Goal: Information Seeking & Learning: Learn about a topic

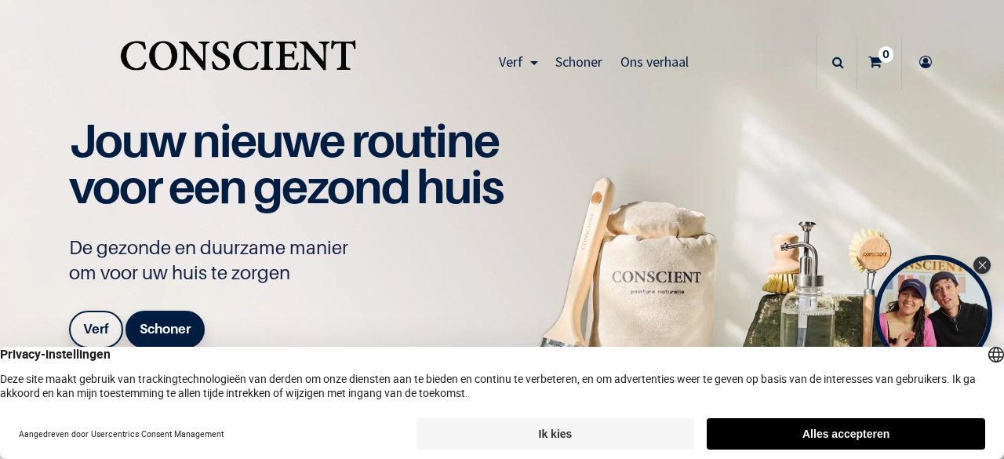
click at [779, 419] on button "Alles accepteren" at bounding box center [845, 433] width 278 height 31
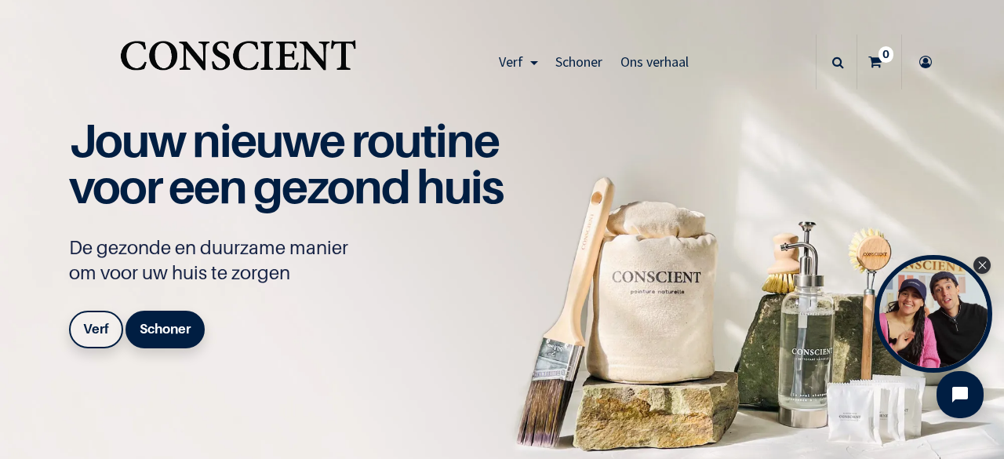
click at [99, 335] on font "Verf" at bounding box center [96, 329] width 26 height 16
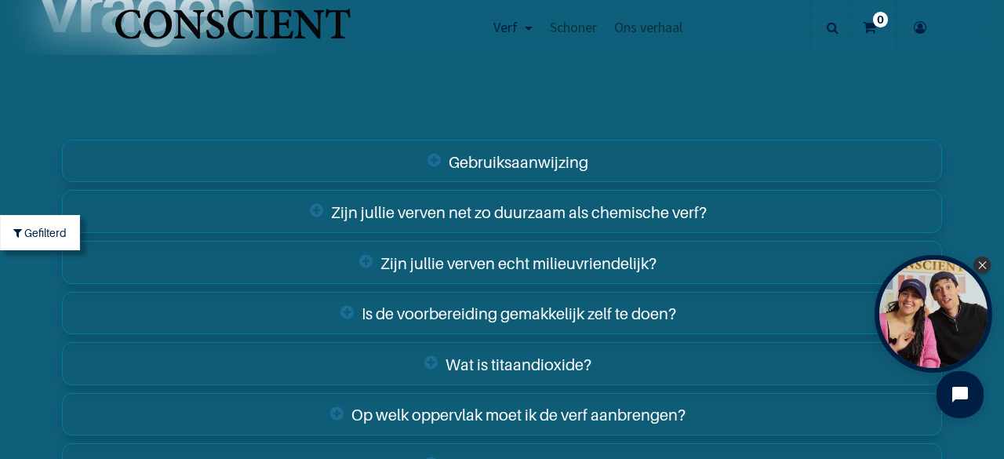
scroll to position [5473, 0]
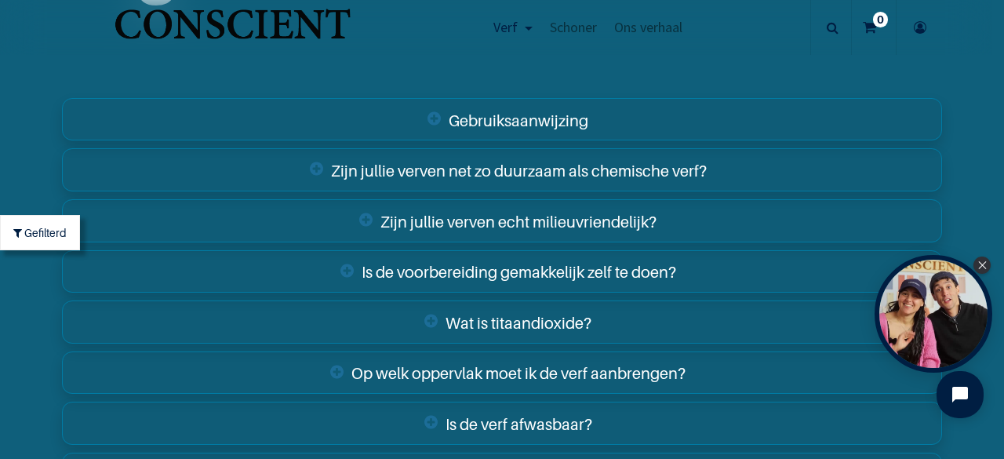
click at [634, 364] on font "Op welk oppervlak moet ik de verf aanbrengen?" at bounding box center [518, 373] width 334 height 19
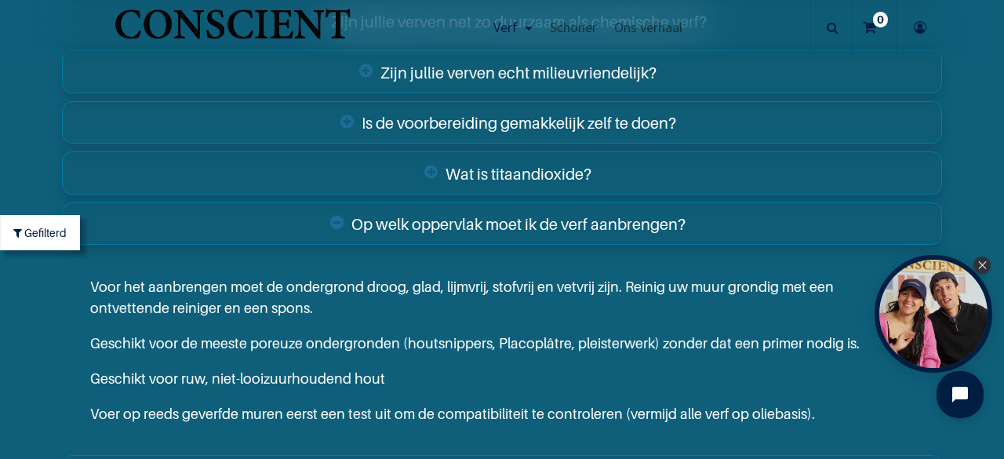
scroll to position [5685, 0]
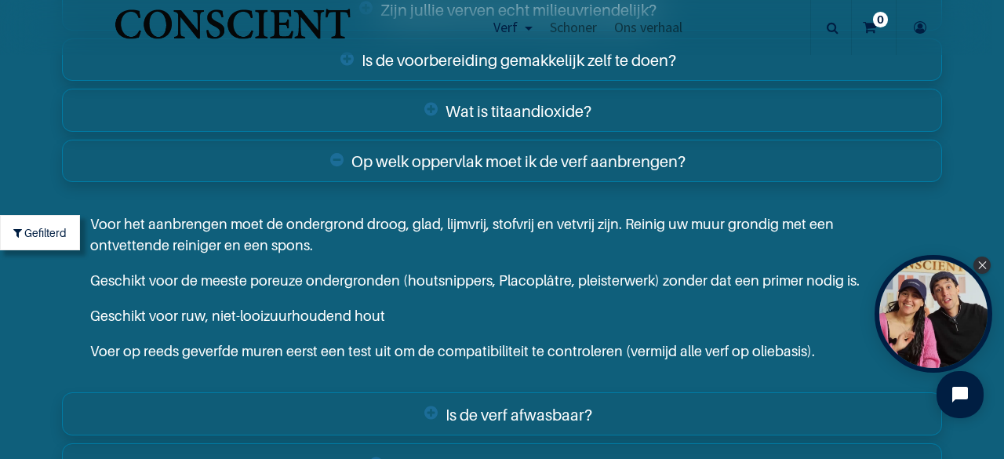
click at [569, 405] on font "Is de verf afwasbaar?" at bounding box center [518, 414] width 147 height 19
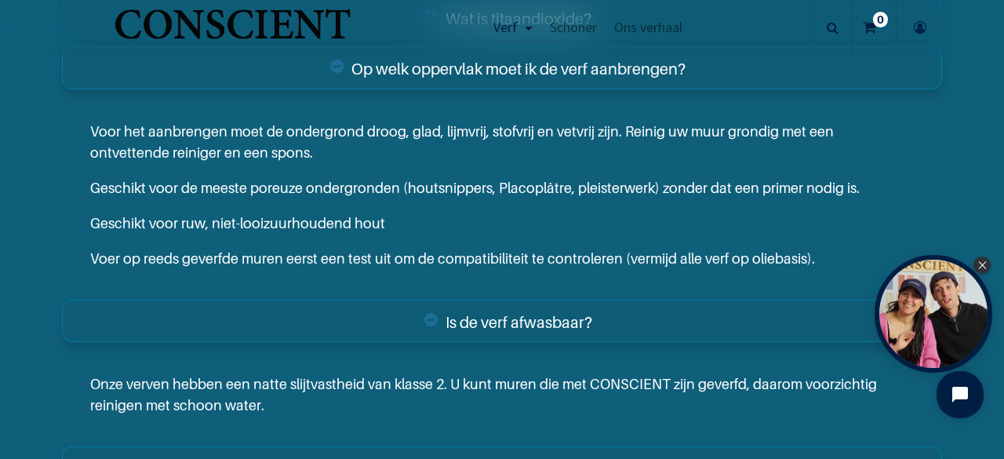
scroll to position [5914, 0]
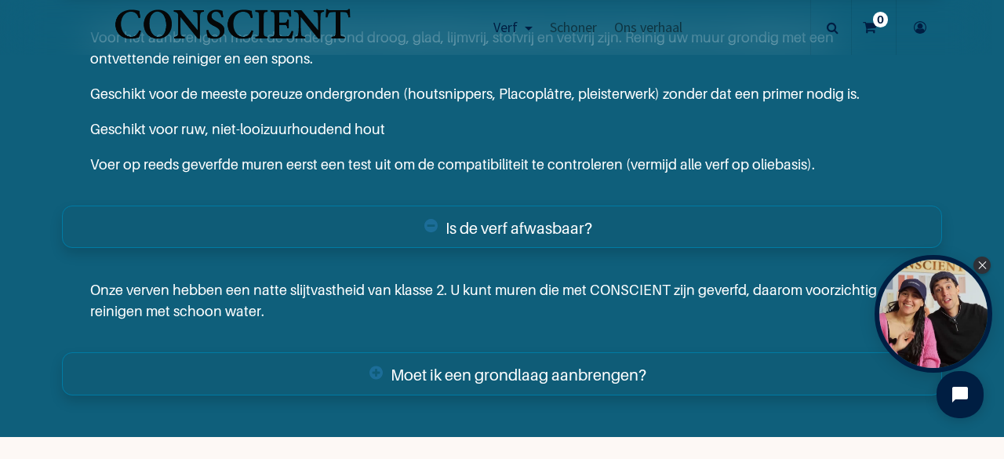
click at [563, 365] on font "Moet ik een grondlaag aanbrengen?" at bounding box center [518, 374] width 256 height 19
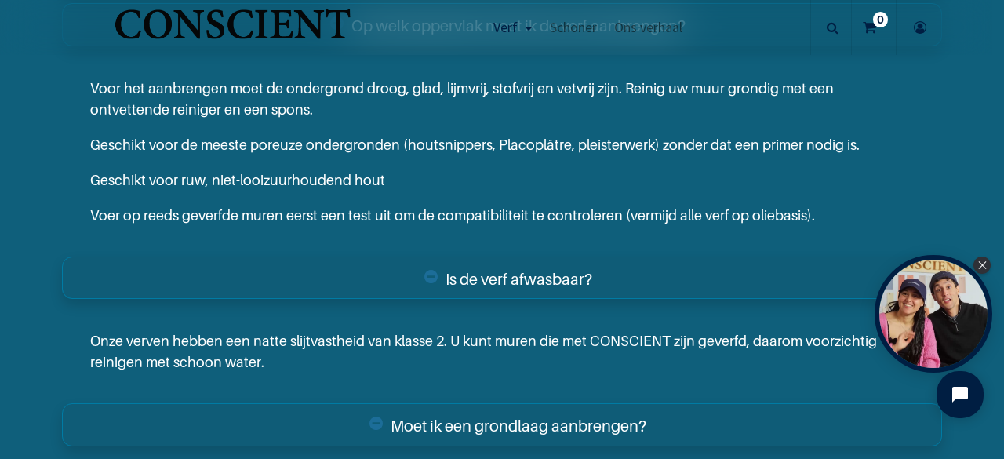
scroll to position [5880, 0]
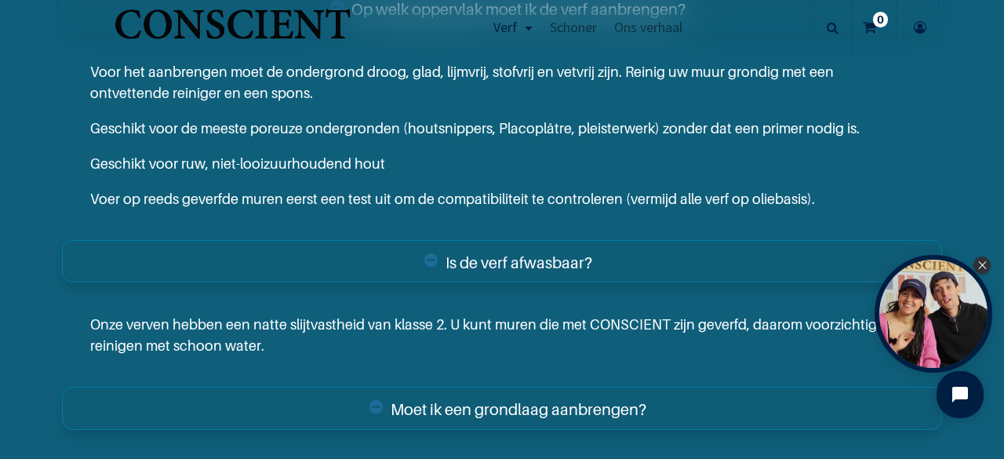
drag, startPoint x: 998, startPoint y: 405, endPoint x: 66, endPoint y: 41, distance: 1001.1
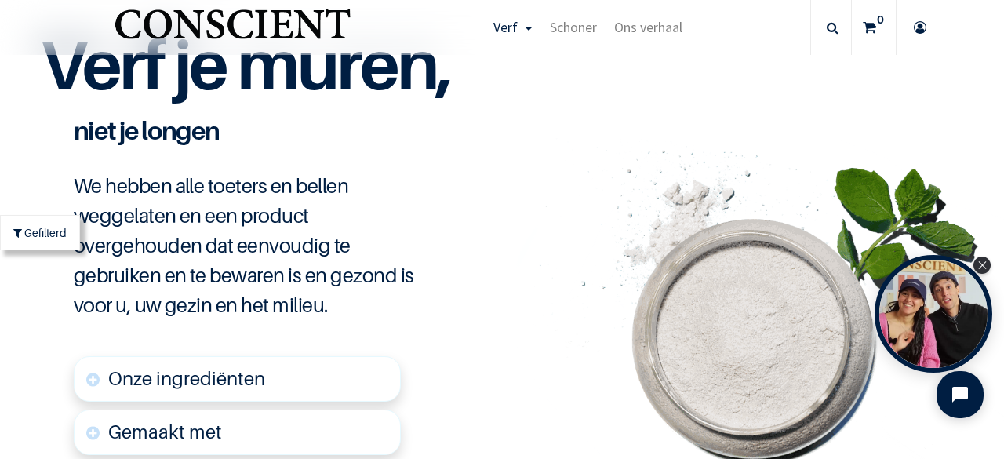
scroll to position [3400, 0]
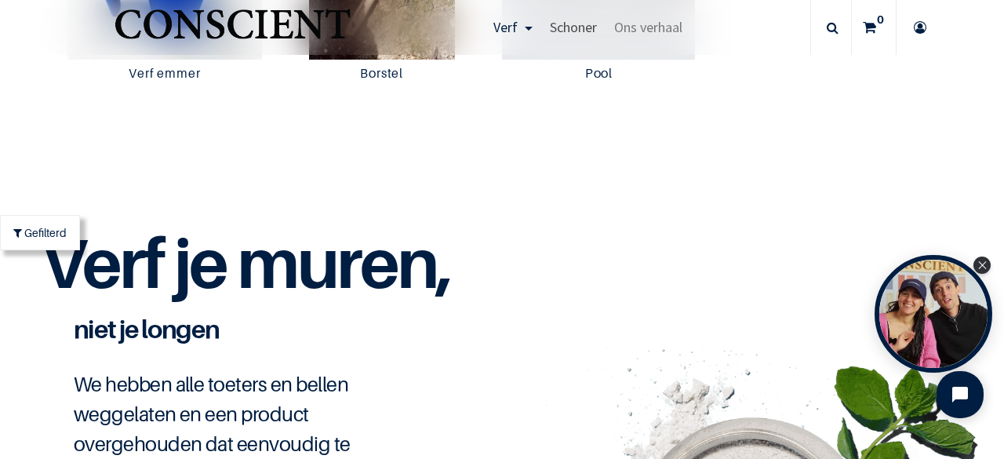
click at [577, 38] on link "Schoner" at bounding box center [573, 27] width 64 height 55
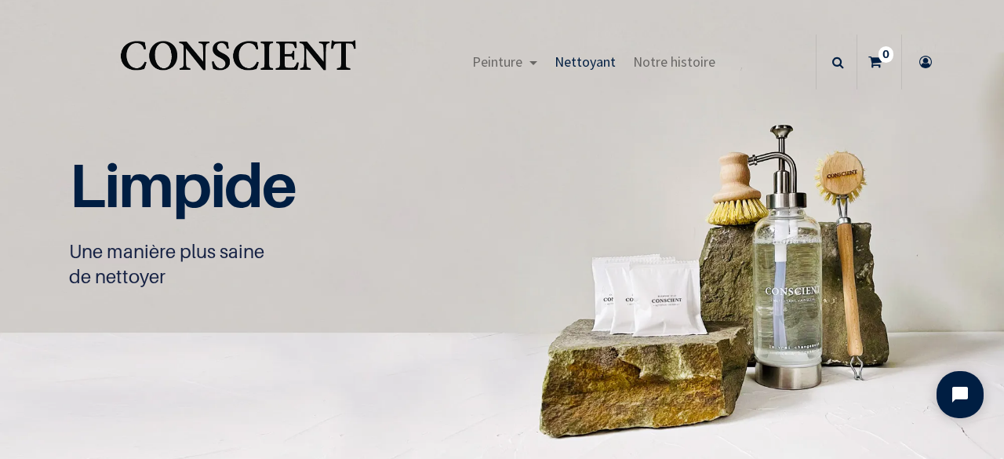
scroll to position [1, 0]
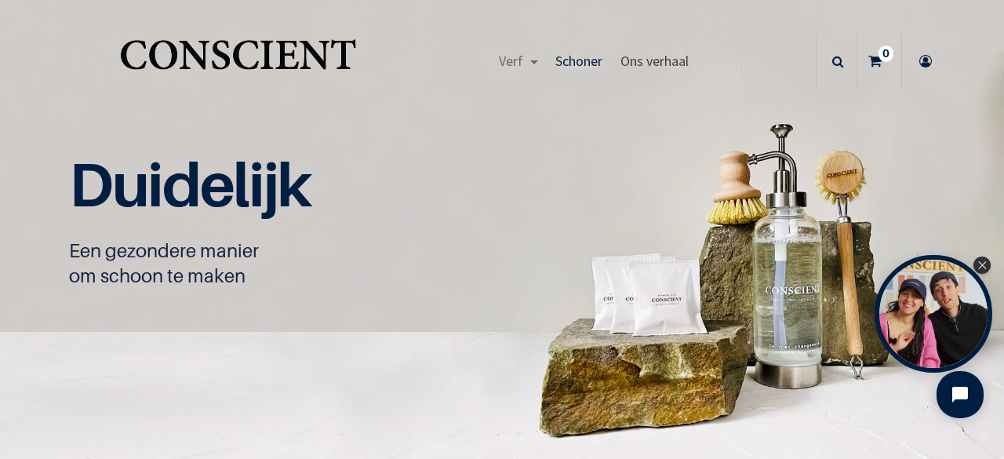
click at [642, 48] on link "Ons verhaal" at bounding box center [654, 61] width 85 height 55
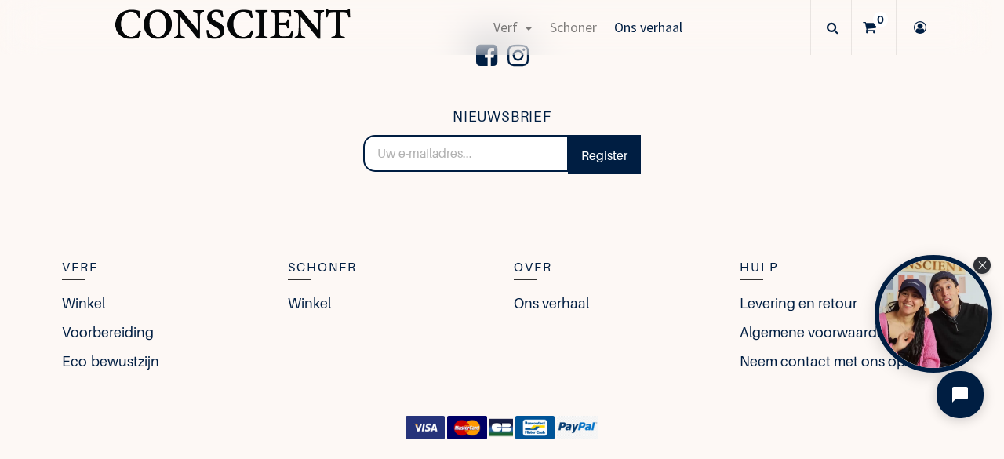
scroll to position [2856, 0]
